Goal: Task Accomplishment & Management: Manage account settings

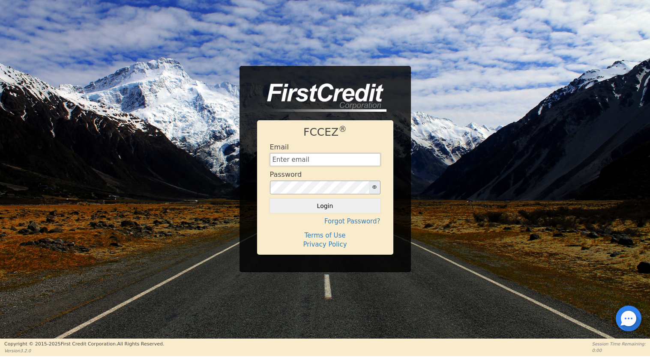
click at [306, 159] on input "text" at bounding box center [325, 159] width 111 height 13
type input "[EMAIL_ADDRESS][DOMAIN_NAME]"
click at [334, 204] on button "Login" at bounding box center [325, 206] width 111 height 15
click at [326, 161] on input "text" at bounding box center [325, 159] width 111 height 13
type input "[EMAIL_ADDRESS][DOMAIN_NAME]"
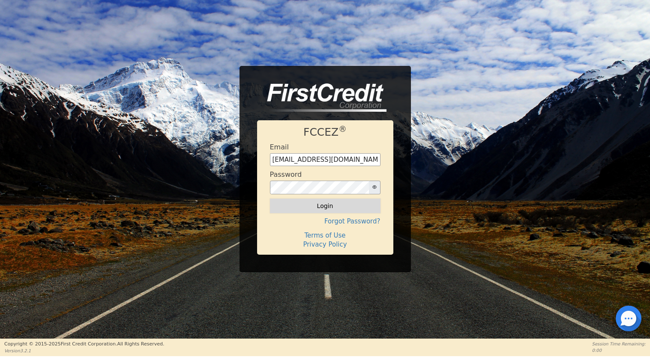
click at [332, 204] on button "Login" at bounding box center [325, 206] width 111 height 15
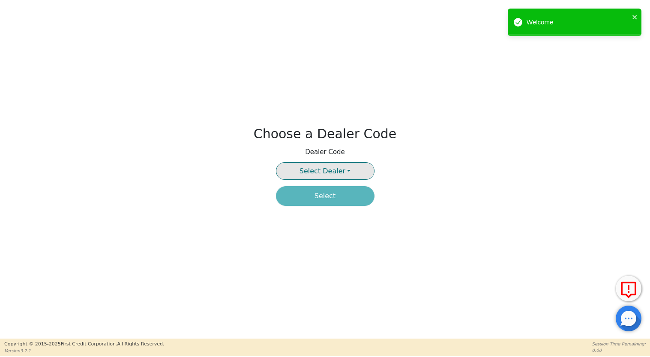
click at [337, 167] on span "Select Dealer" at bounding box center [323, 171] width 46 height 8
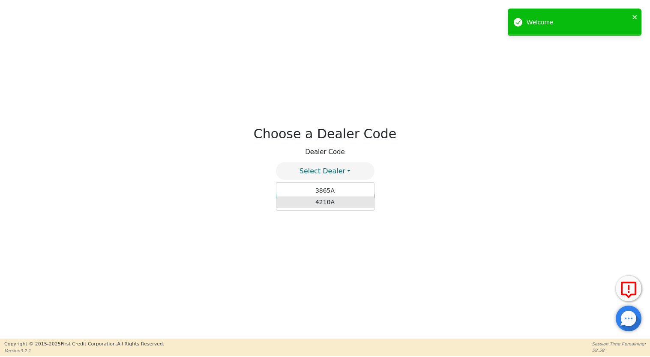
click at [326, 201] on link "4210A" at bounding box center [325, 203] width 98 height 12
click at [330, 192] on button "Select" at bounding box center [325, 196] width 99 height 20
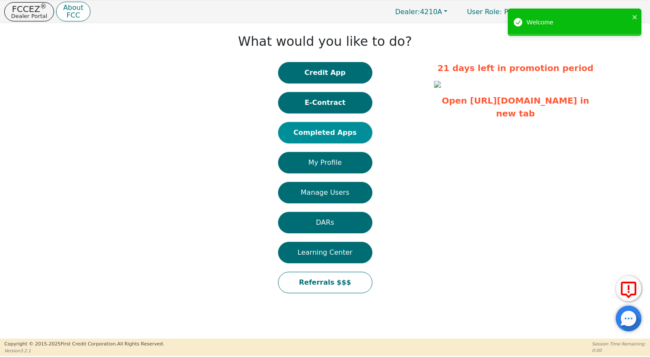
click at [309, 131] on button "Completed Apps" at bounding box center [325, 132] width 94 height 21
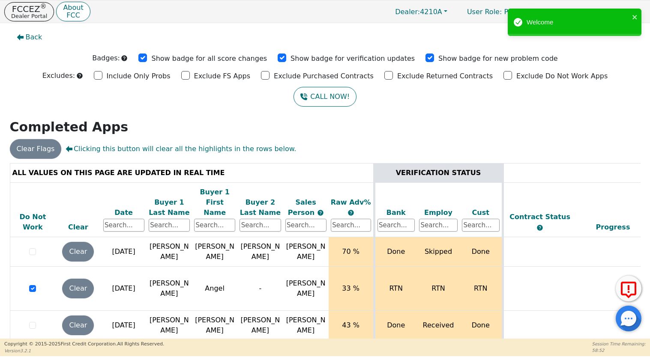
click at [122, 208] on div "Date" at bounding box center [123, 213] width 41 height 10
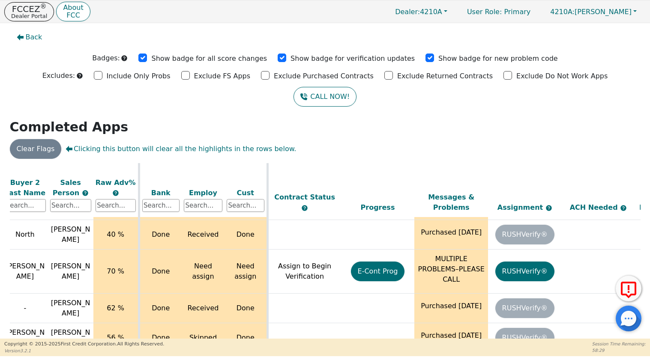
scroll to position [0, 235]
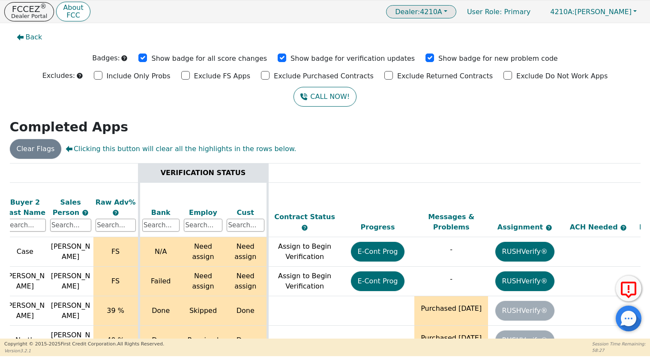
click at [442, 9] on span "Dealer: 4210A" at bounding box center [418, 12] width 47 height 8
click at [456, 27] on link "3865A" at bounding box center [422, 29] width 68 height 12
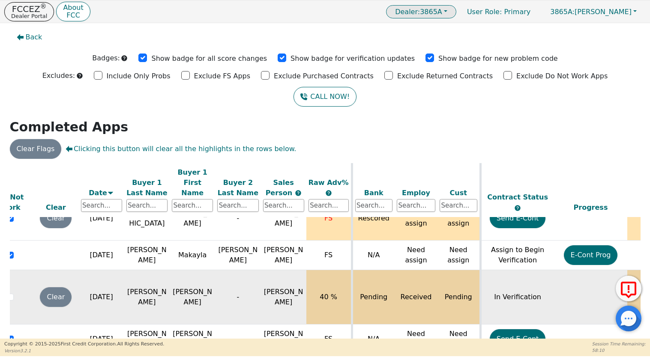
scroll to position [287, 0]
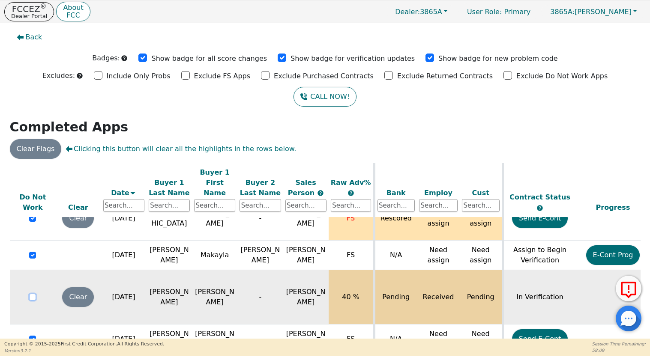
click at [32, 294] on input "checkbox" at bounding box center [32, 297] width 7 height 7
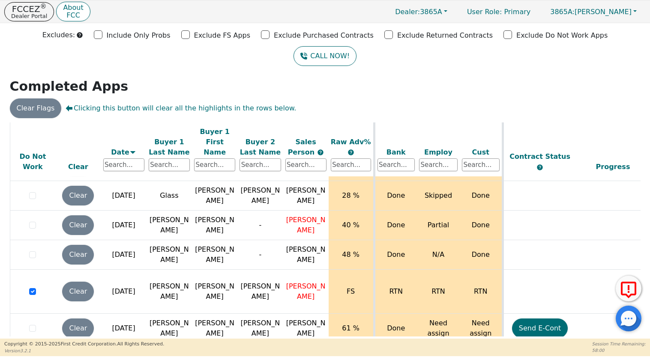
scroll to position [37, 0]
